Goal: Check status: Check status

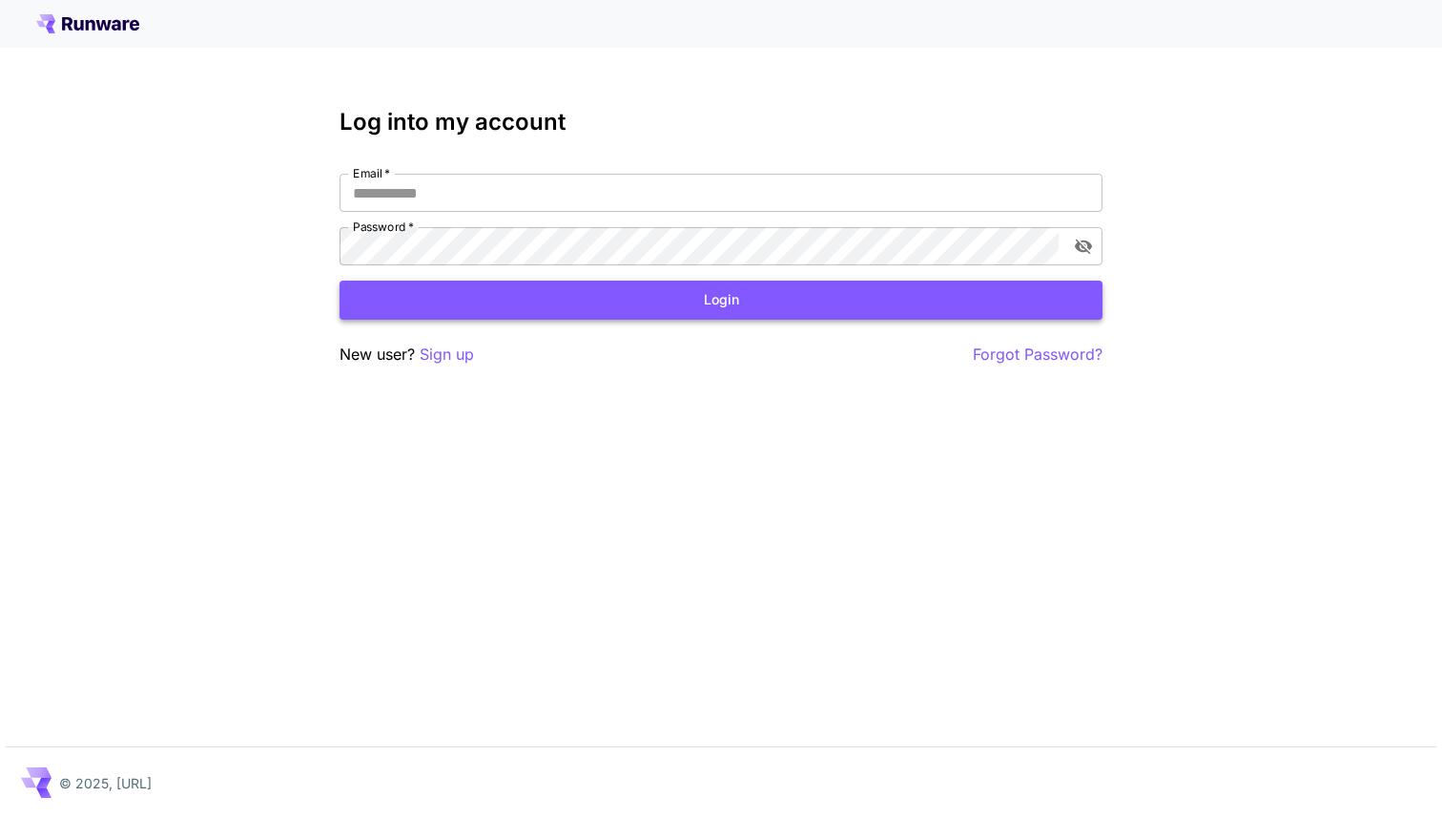
type input "**********"
click at [726, 295] on button "Login" at bounding box center [721, 299] width 763 height 39
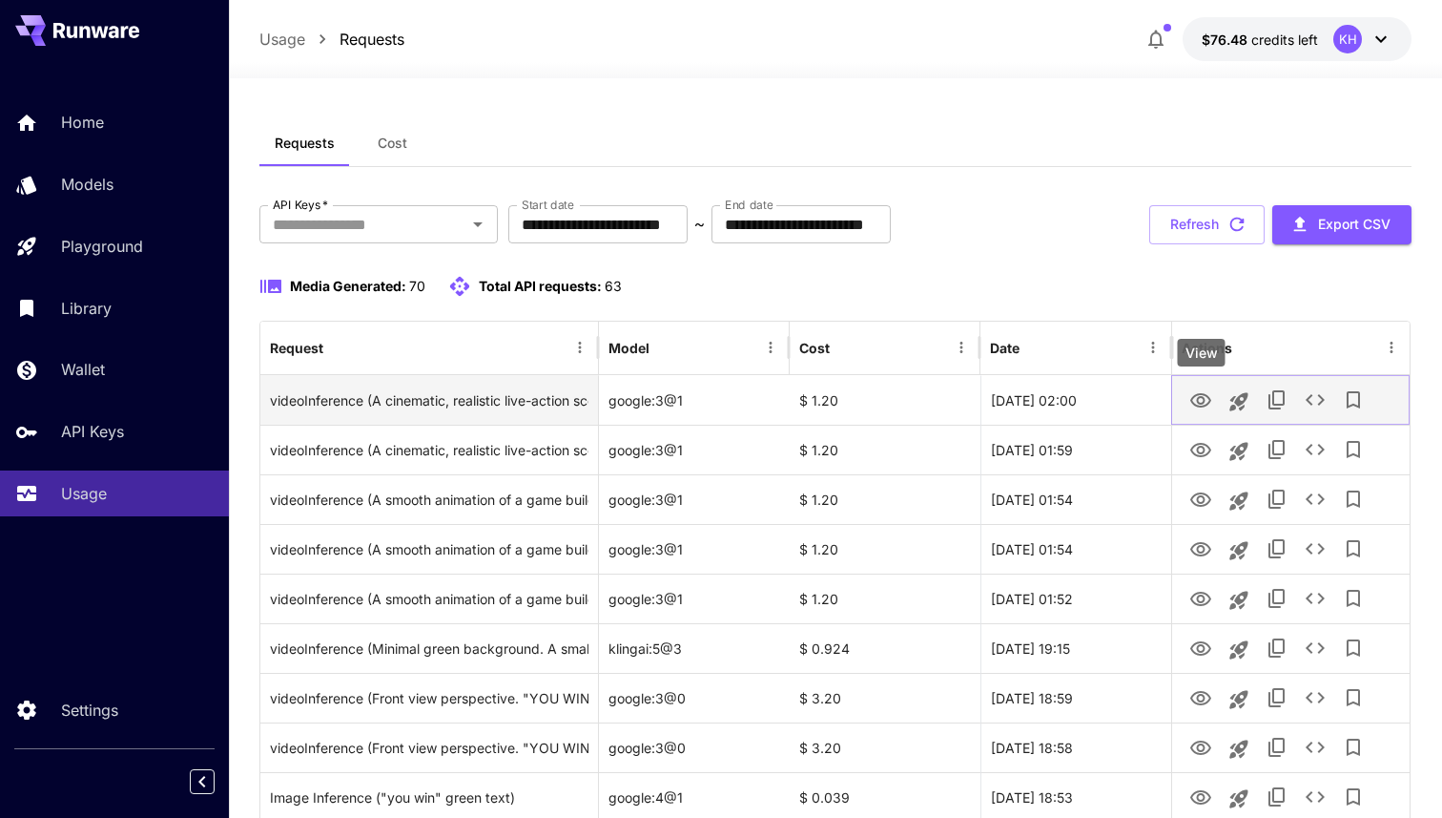
click at [1193, 397] on icon "View" at bounding box center [1201, 400] width 21 height 14
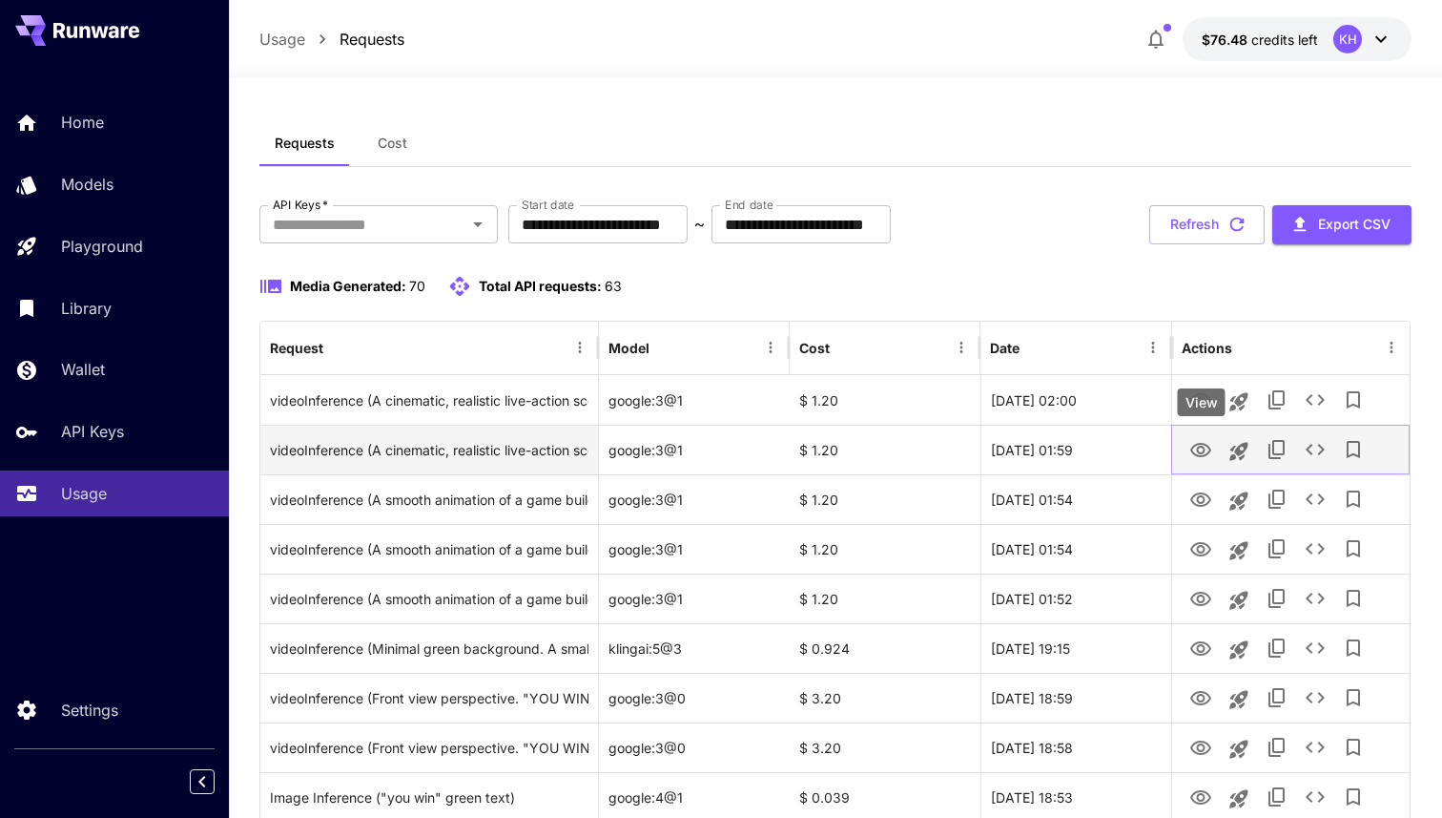
click at [1198, 453] on icon "View" at bounding box center [1201, 450] width 23 height 23
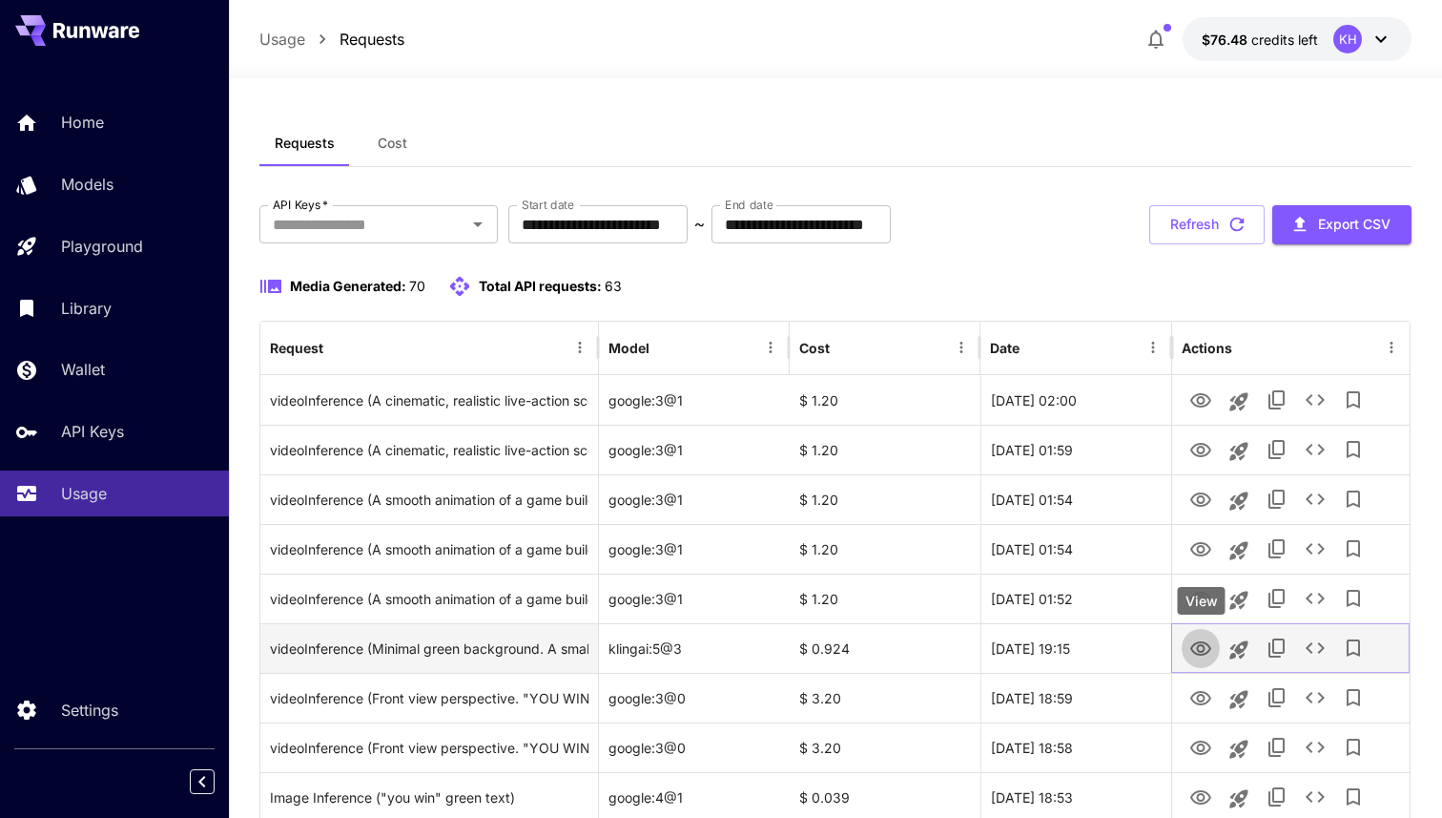
click at [1205, 649] on icon "View" at bounding box center [1201, 648] width 23 height 23
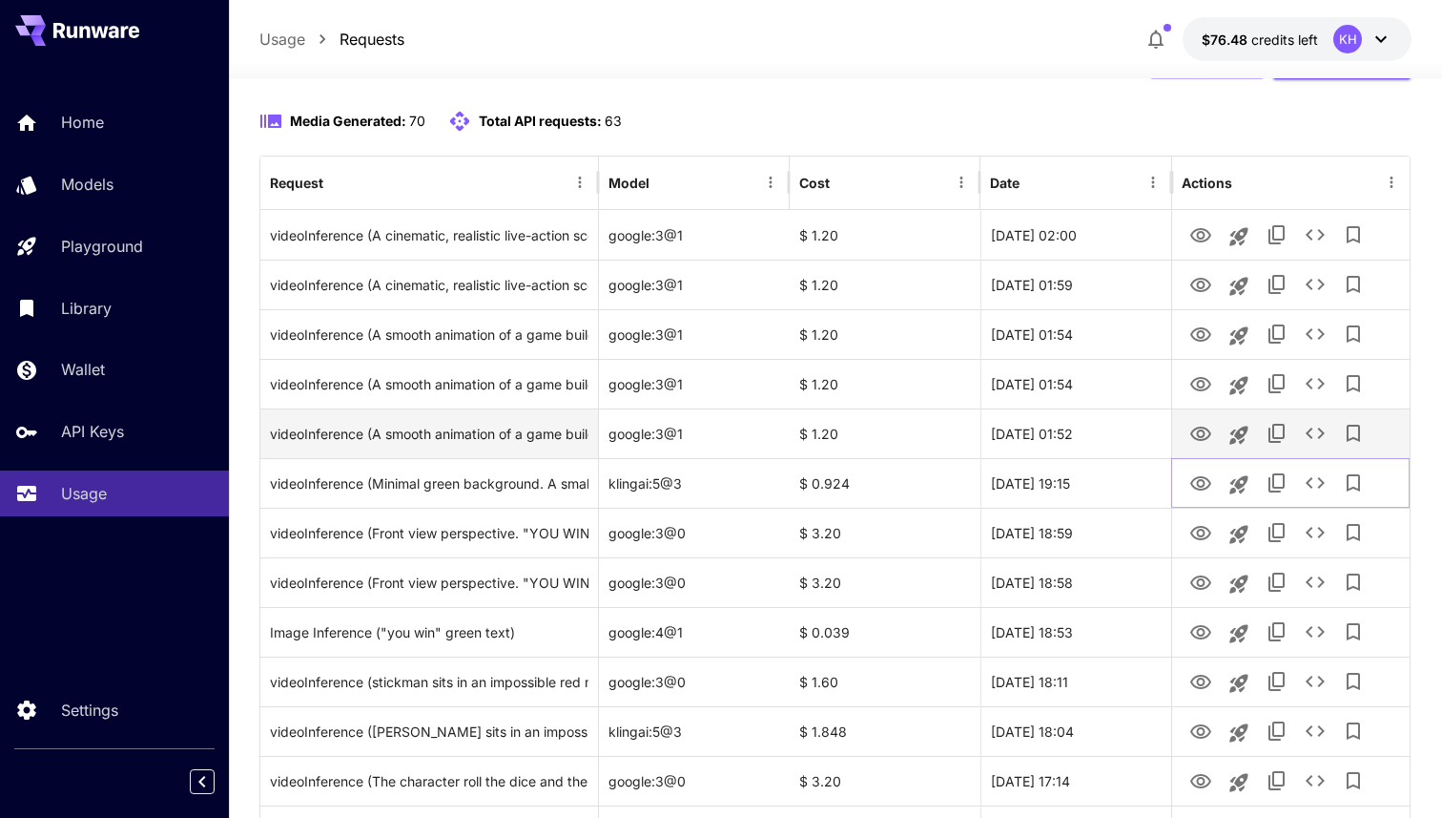
scroll to position [217, 0]
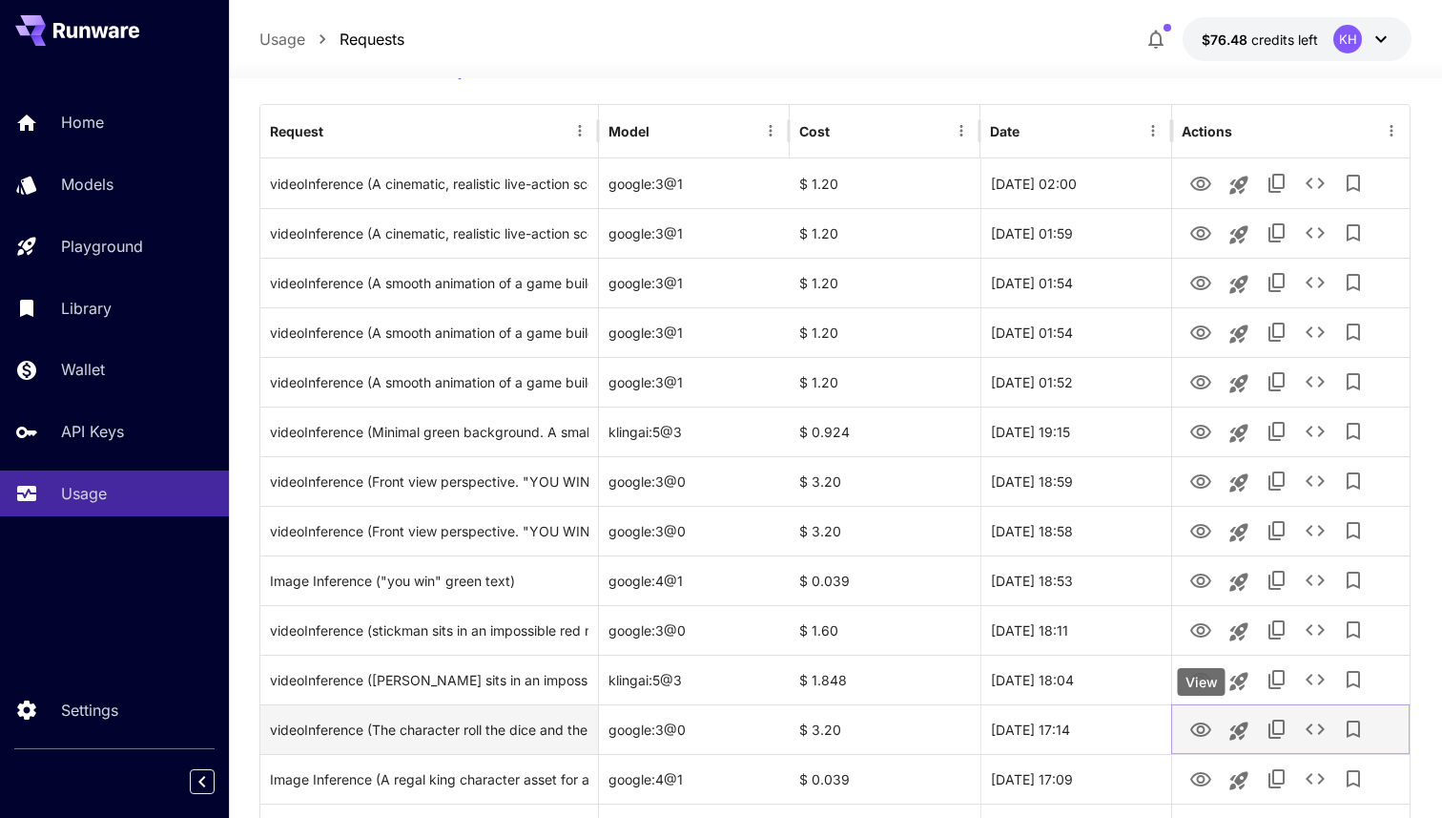
click at [1193, 728] on icon "View" at bounding box center [1201, 729] width 23 height 23
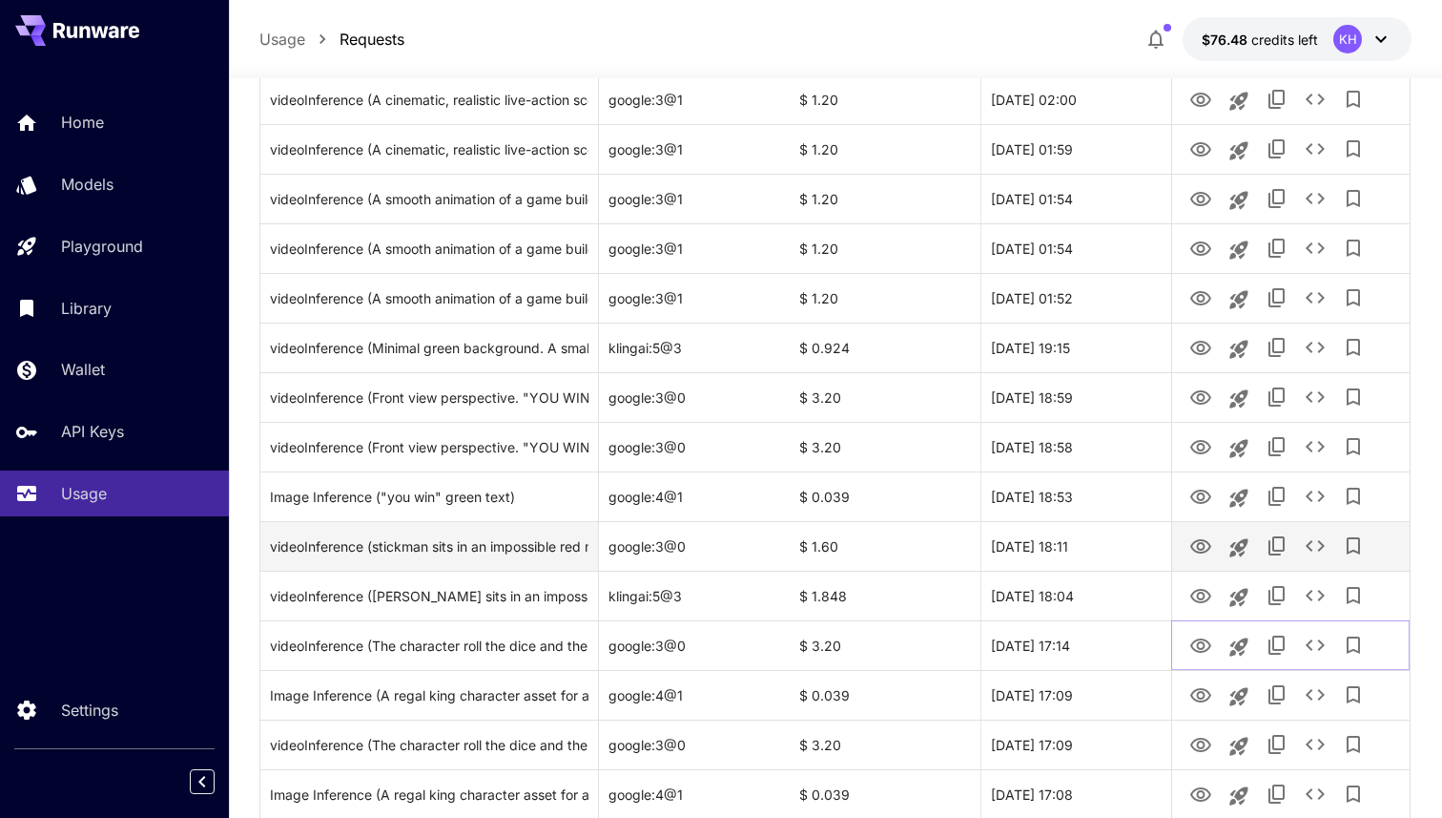
scroll to position [314, 0]
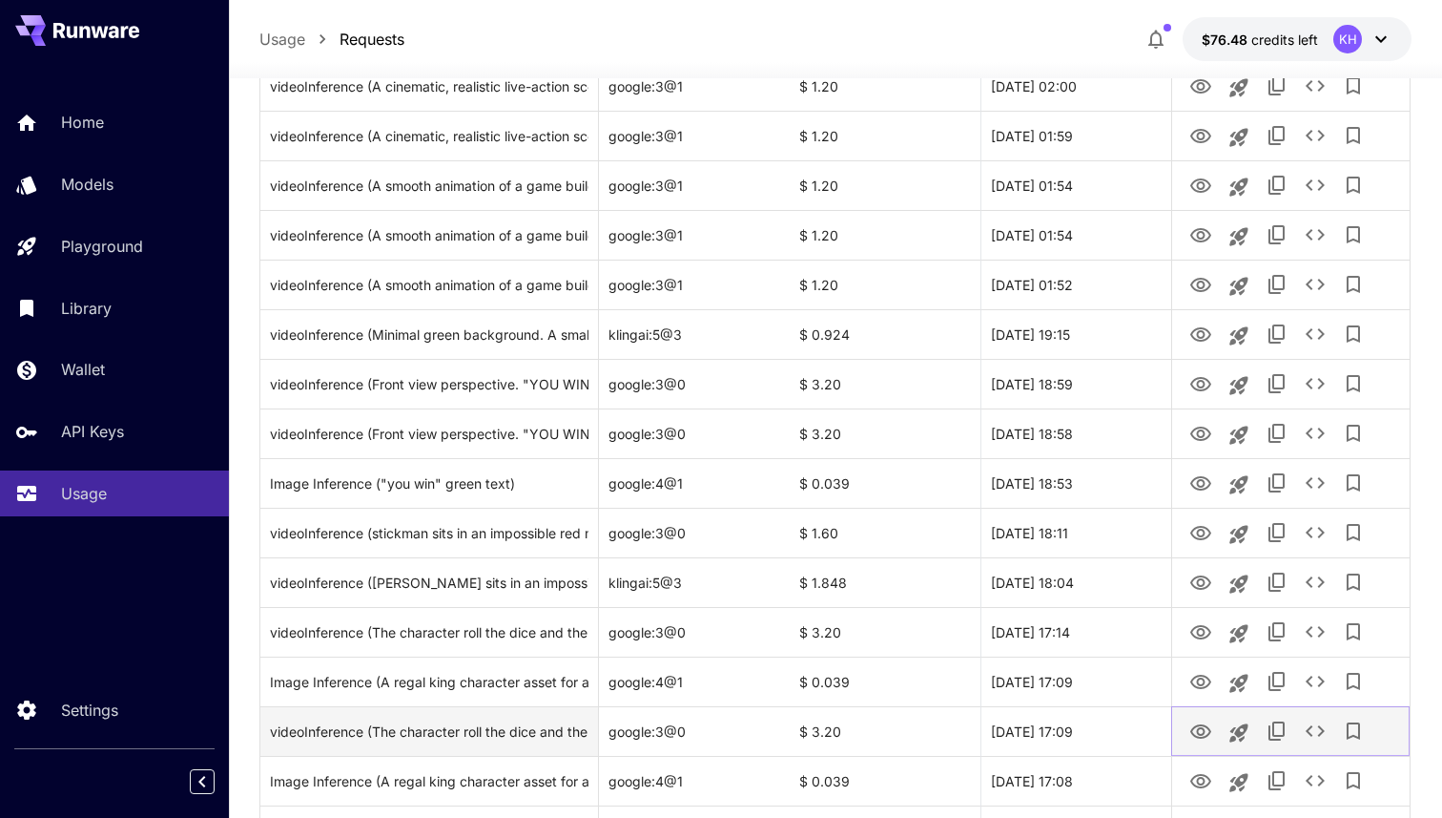
click at [1195, 728] on icon "View" at bounding box center [1201, 731] width 23 height 23
